Goal: Task Accomplishment & Management: Use online tool/utility

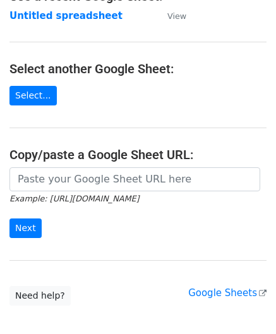
scroll to position [126, 0]
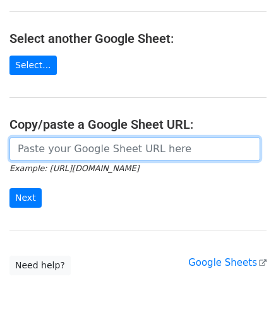
click at [52, 147] on input "url" at bounding box center [134, 149] width 251 height 24
paste input "[URL][DOMAIN_NAME]"
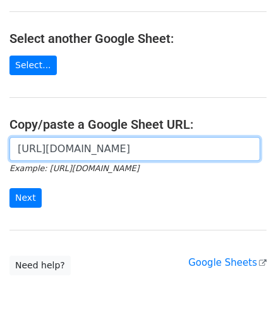
scroll to position [0, 274]
type input "[URL][DOMAIN_NAME]"
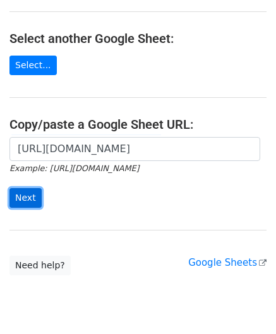
click at [20, 195] on input "Next" at bounding box center [25, 198] width 32 height 20
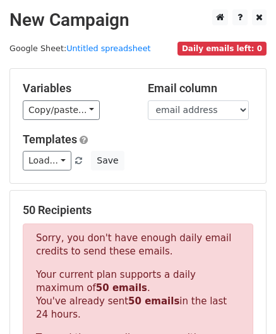
scroll to position [398, 0]
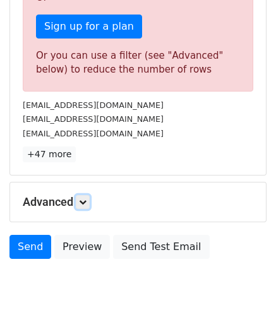
click at [87, 198] on icon at bounding box center [83, 202] width 8 height 8
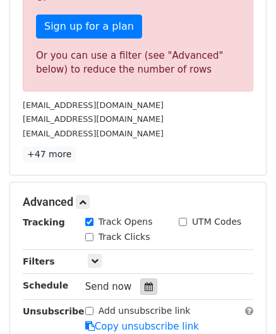
click at [145, 284] on icon at bounding box center [149, 286] width 8 height 9
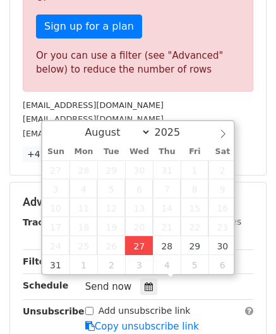
type input "[DATE] 12:00"
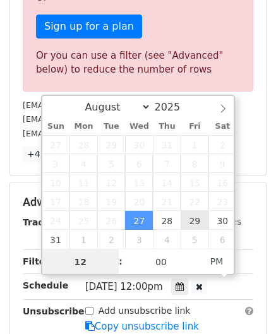
paste input "6"
type input "6"
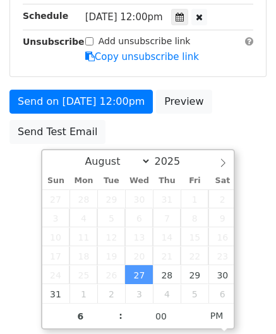
type input "[DATE] 18:00"
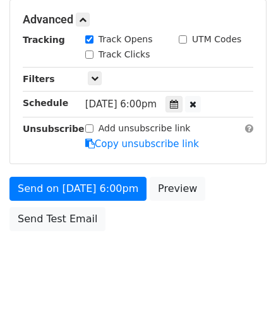
scroll to position [580, 0]
